Goal: Transaction & Acquisition: Obtain resource

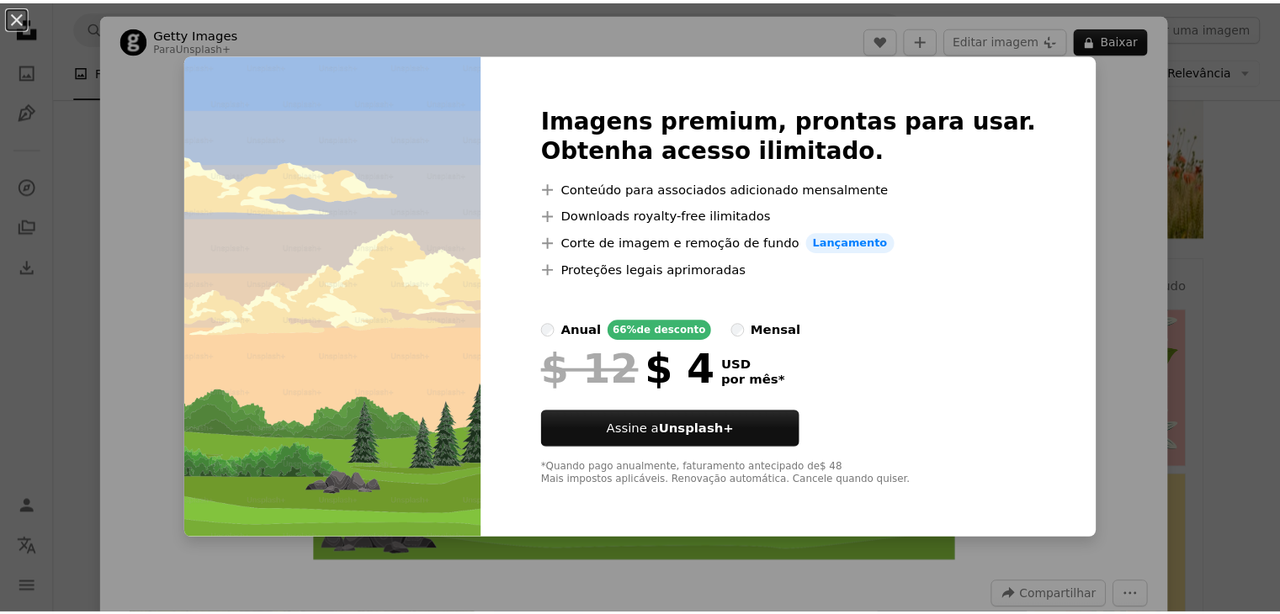
scroll to position [0, 325]
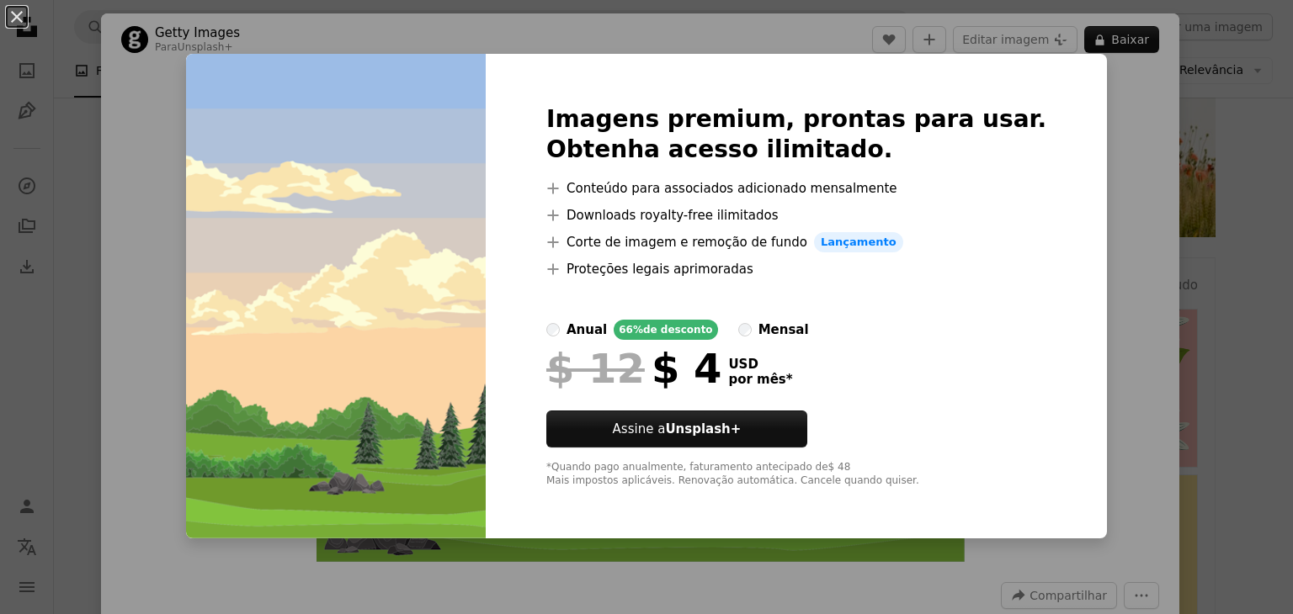
click at [1092, 102] on div "An X shape Imagens premium, prontas para usar. Obtenha acesso ilimitado. A plus…" at bounding box center [646, 307] width 1293 height 614
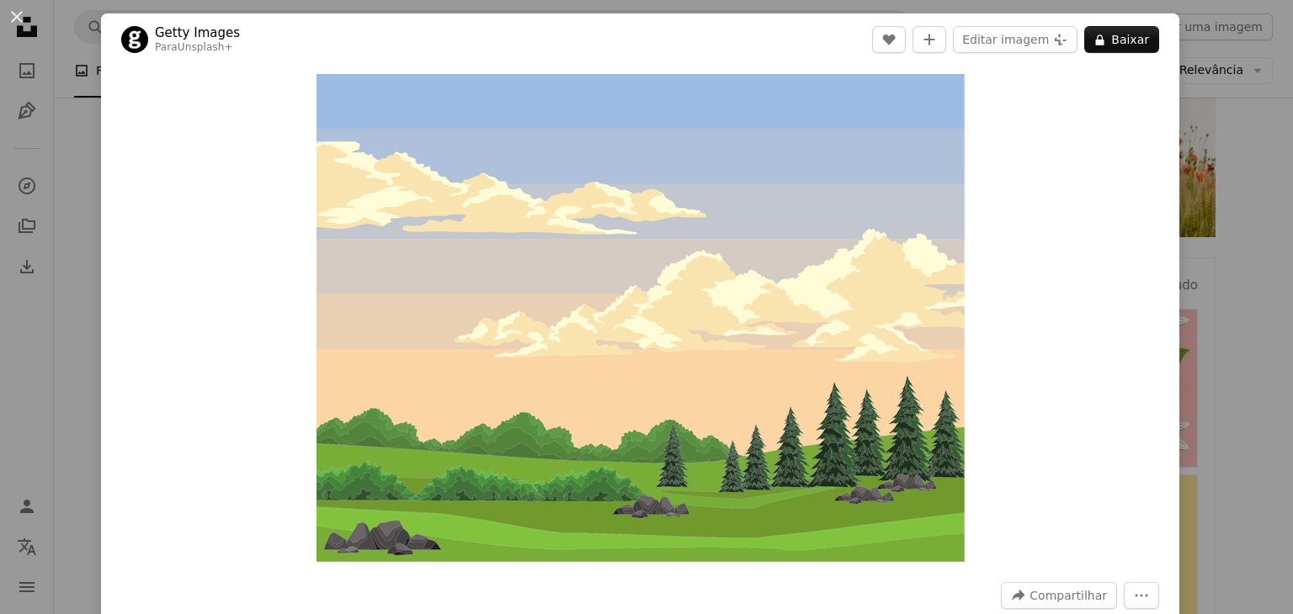
drag, startPoint x: 815, startPoint y: 178, endPoint x: 1077, endPoint y: 193, distance: 263.0
click at [1065, 190] on div "Zoom in" at bounding box center [640, 318] width 1078 height 505
click at [1202, 197] on div "An X shape Getty Images Para Unsplash+ A heart A plus sign Editar imagem Plus s…" at bounding box center [646, 307] width 1293 height 614
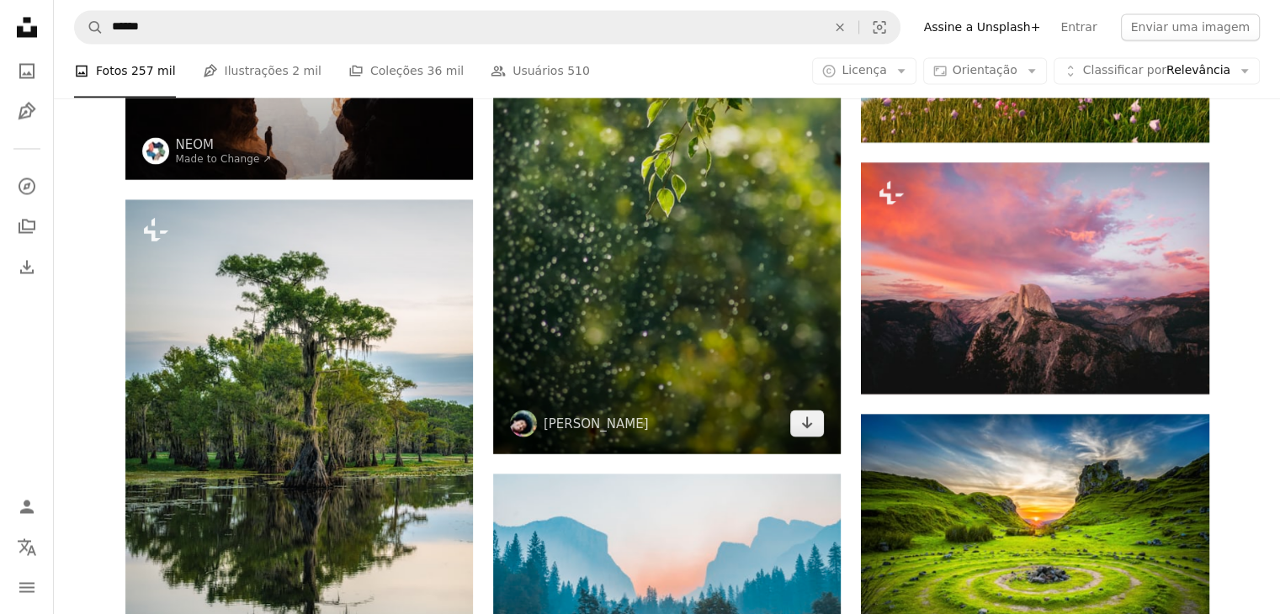
scroll to position [3142, 0]
